Goal: Information Seeking & Learning: Learn about a topic

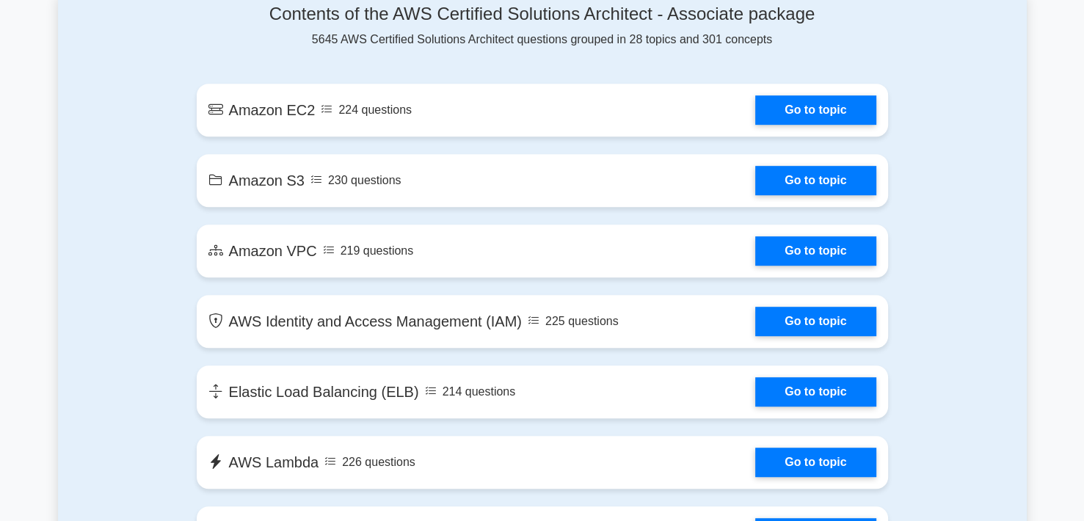
scroll to position [820, 0]
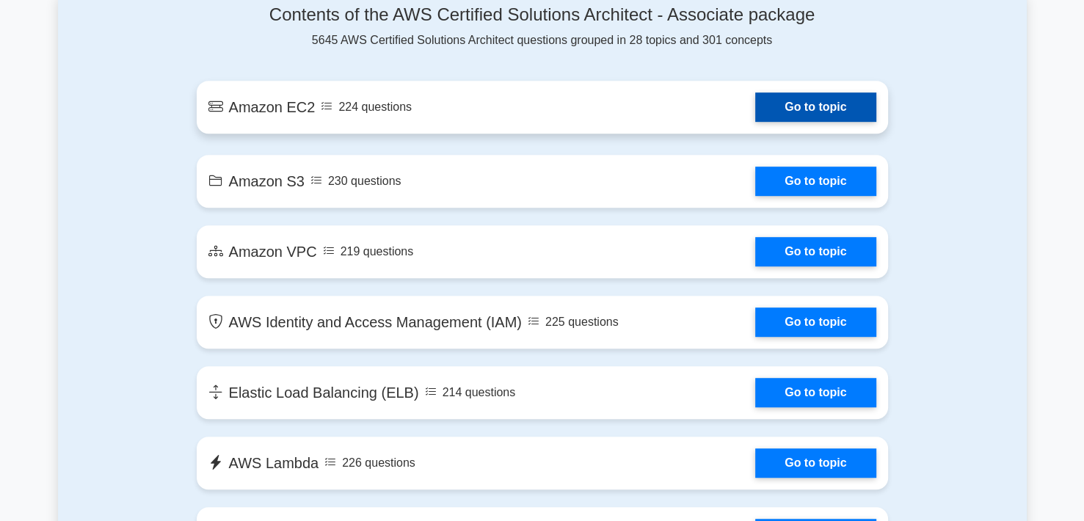
click at [755, 117] on link "Go to topic" at bounding box center [815, 106] width 120 height 29
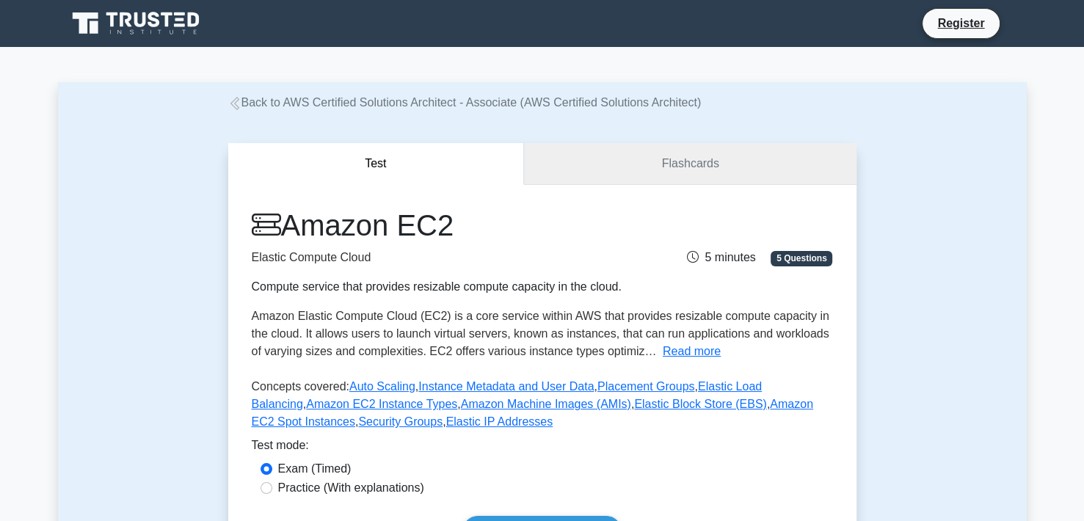
click at [545, 164] on link "Flashcards" at bounding box center [690, 164] width 332 height 42
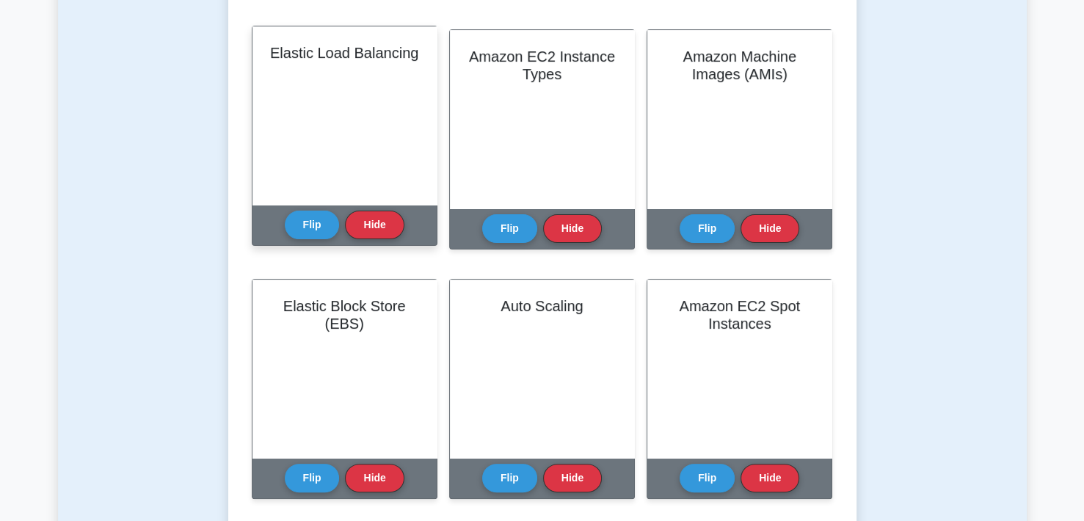
scroll to position [340, 0]
